Goal: Information Seeking & Learning: Learn about a topic

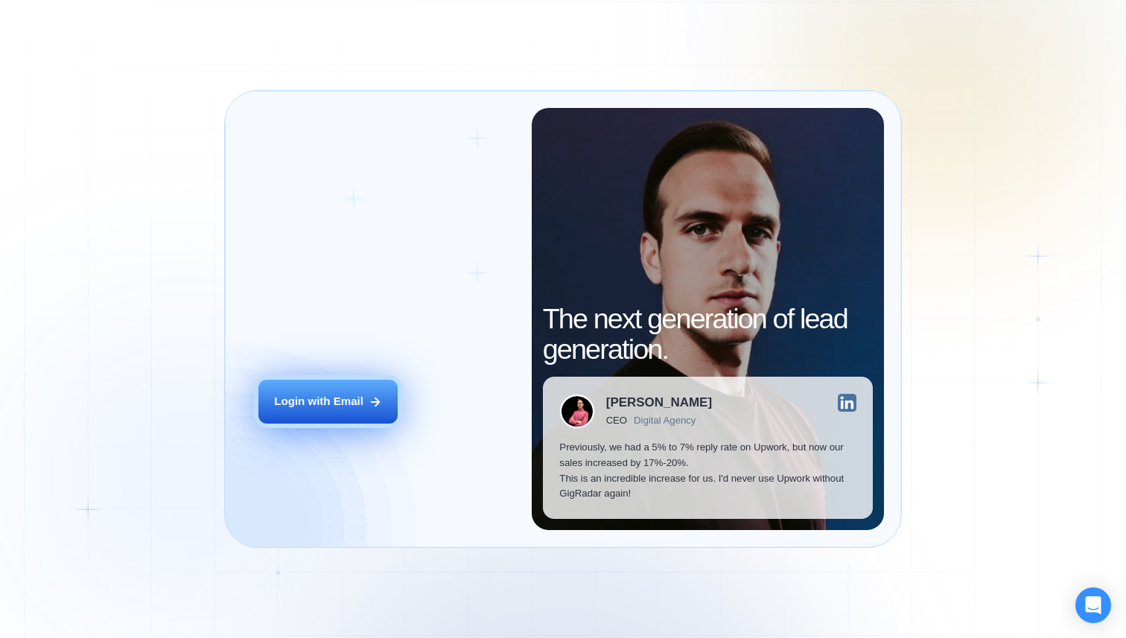
click at [351, 414] on button "Login with Email" at bounding box center [327, 402] width 139 height 44
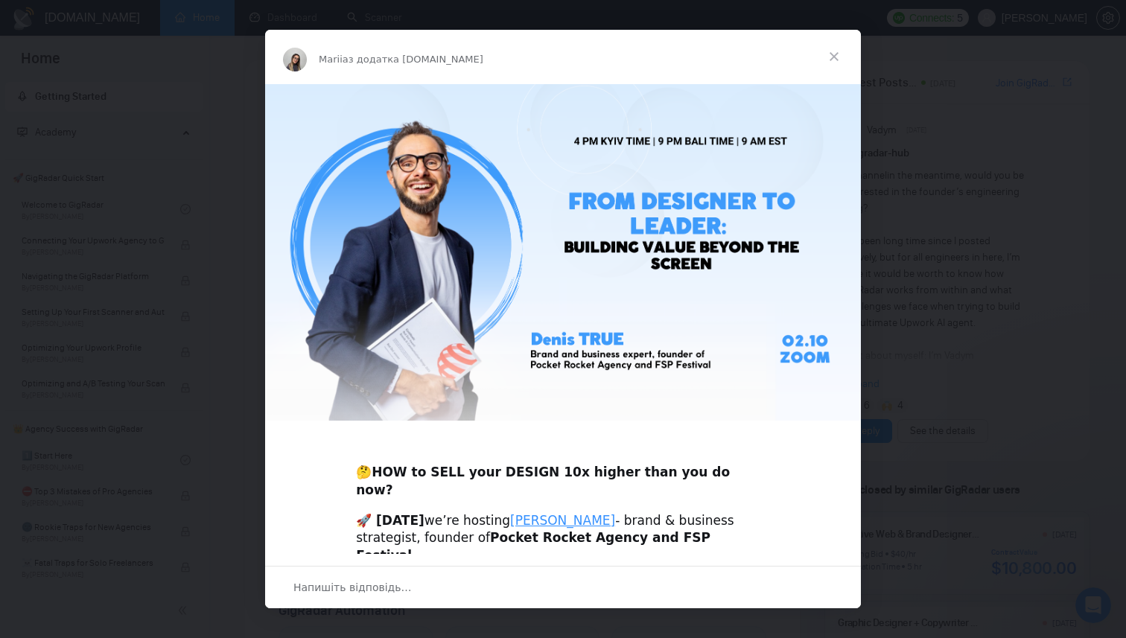
click at [837, 53] on span "Закрити" at bounding box center [834, 57] width 54 height 54
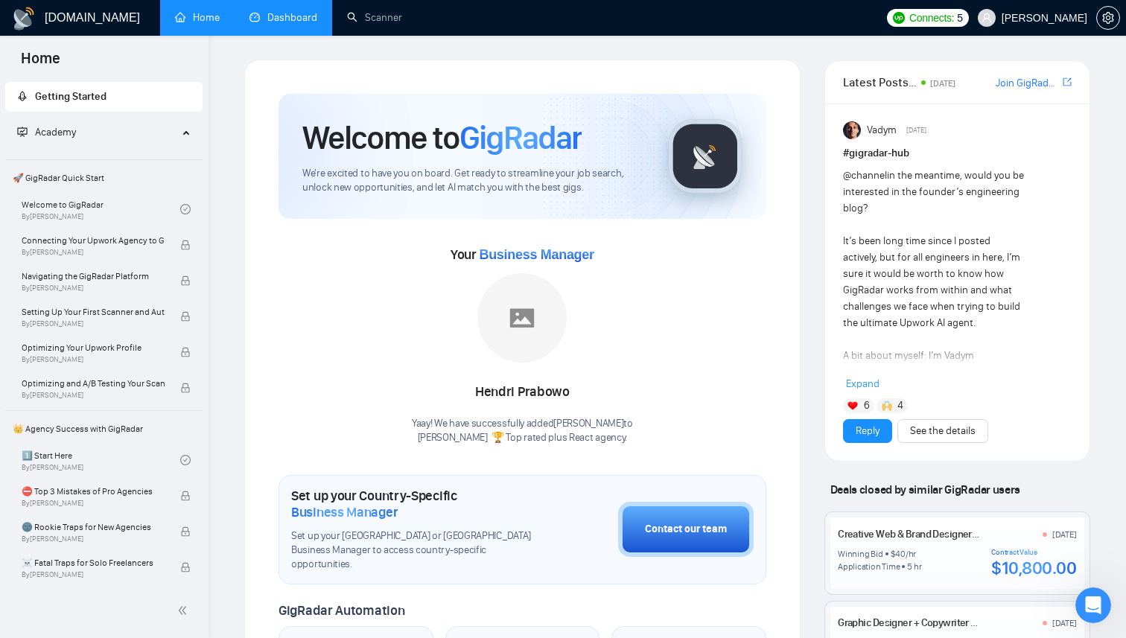
click at [273, 20] on link "Dashboard" at bounding box center [283, 17] width 68 height 13
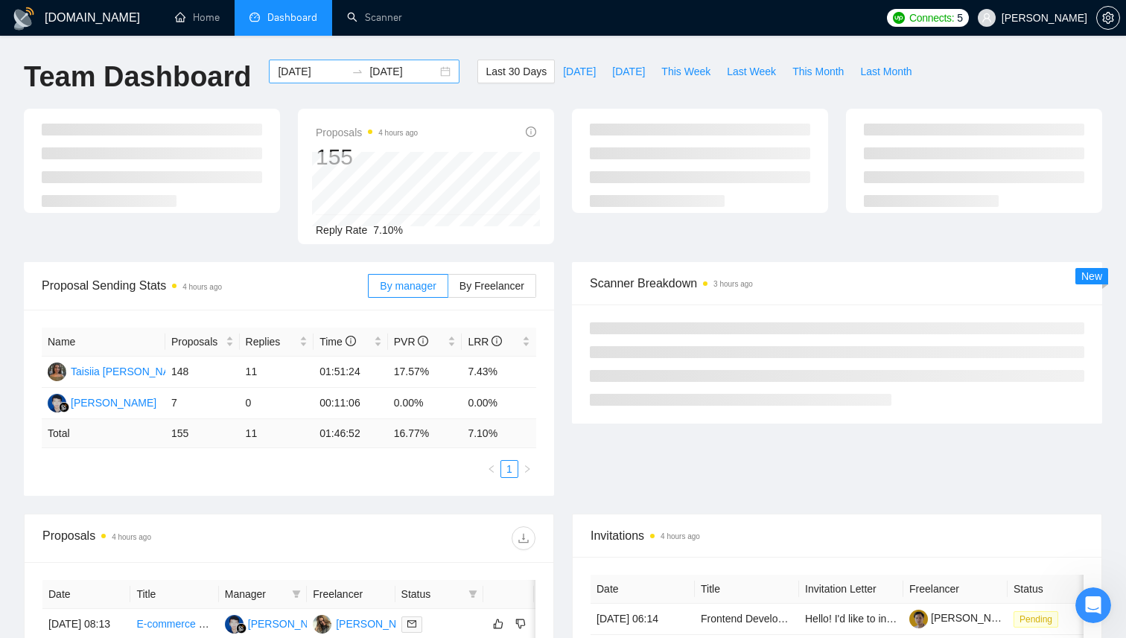
click at [433, 75] on div "[DATE] [DATE]" at bounding box center [364, 72] width 191 height 24
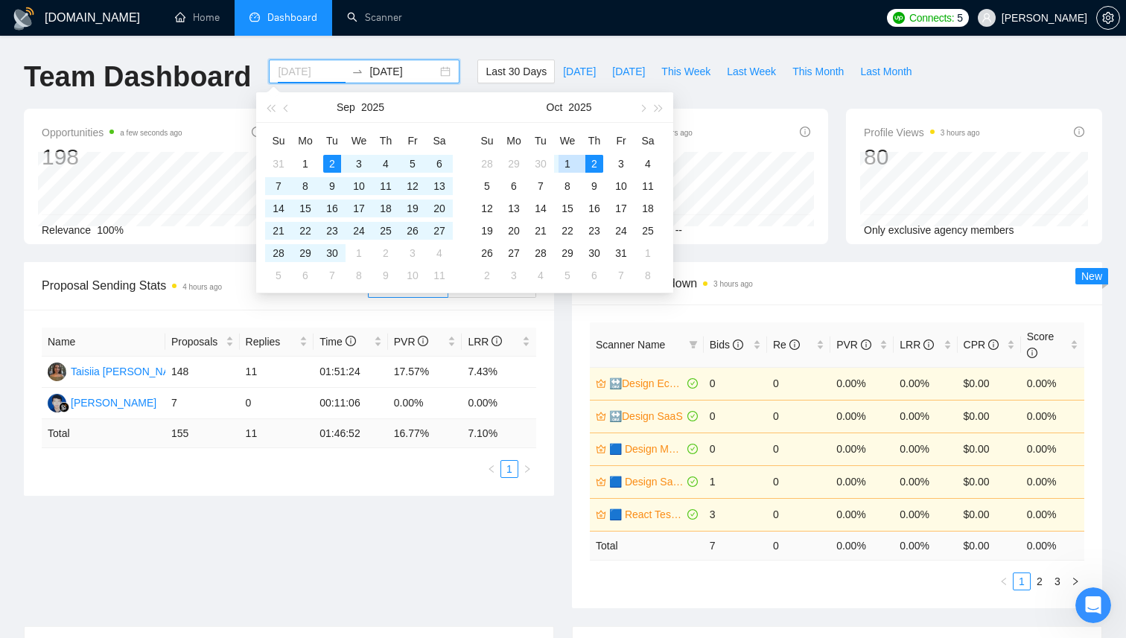
type input "[DATE]"
click at [561, 156] on div "1" at bounding box center [567, 164] width 18 height 18
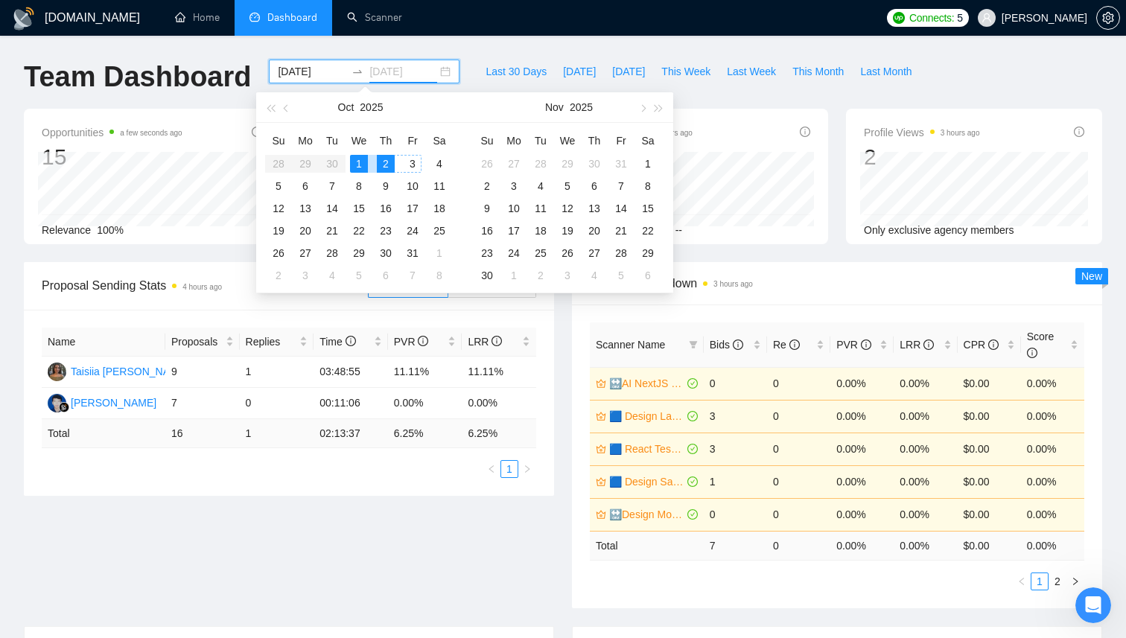
type input "[DATE]"
click at [381, 166] on div "2" at bounding box center [386, 164] width 18 height 18
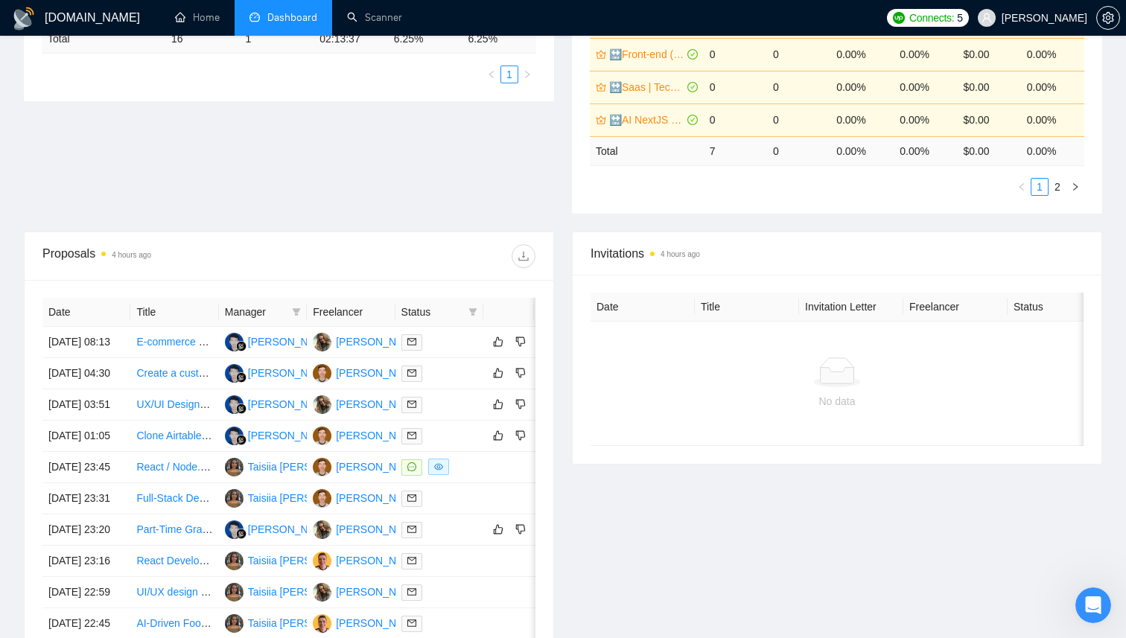
scroll to position [417, 0]
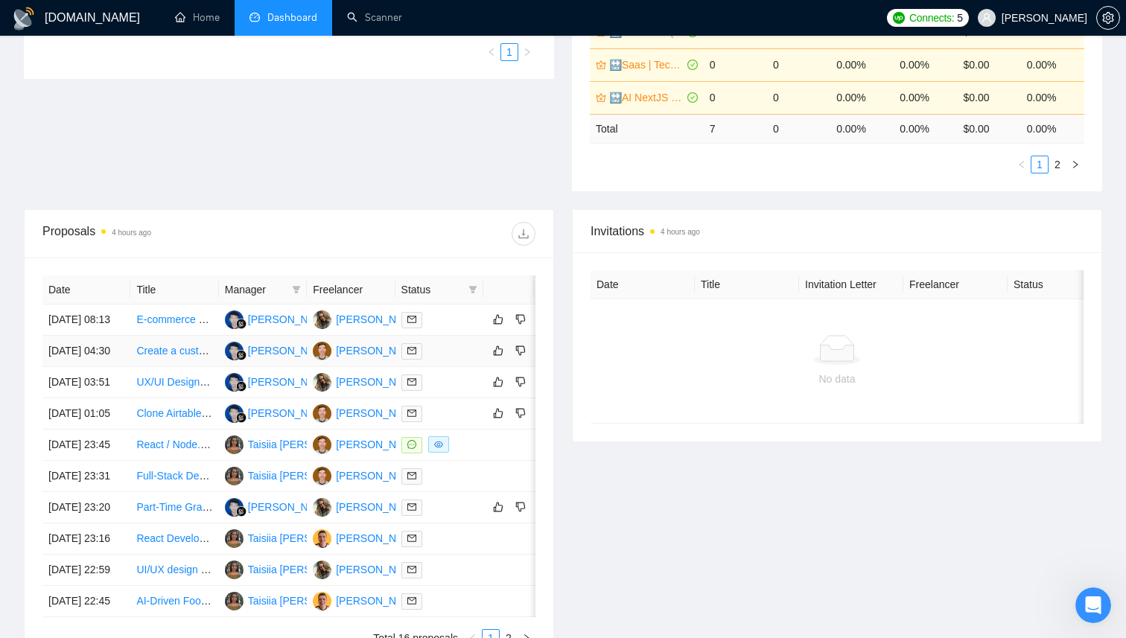
click at [185, 357] on link "Create a custom web app for messaging with clients" at bounding box center [256, 351] width 241 height 12
